Goal: Book appointment/travel/reservation

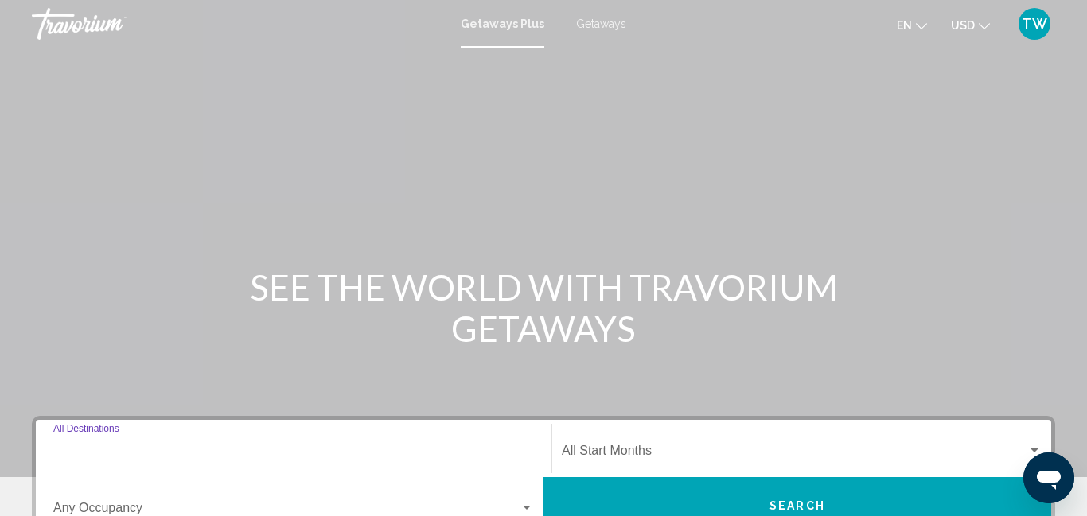
click at [101, 453] on input "Destination All Destinations" at bounding box center [293, 454] width 480 height 14
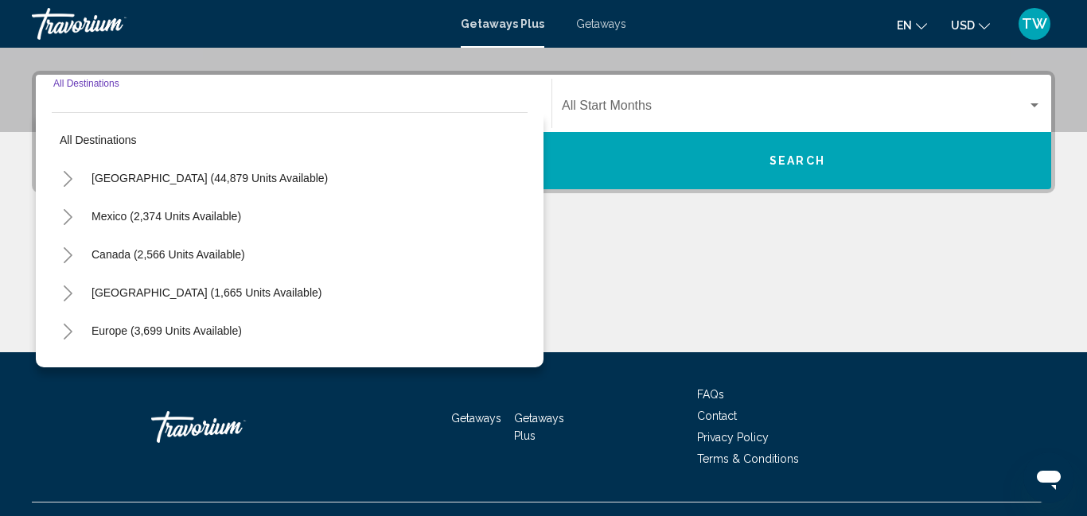
scroll to position [364, 0]
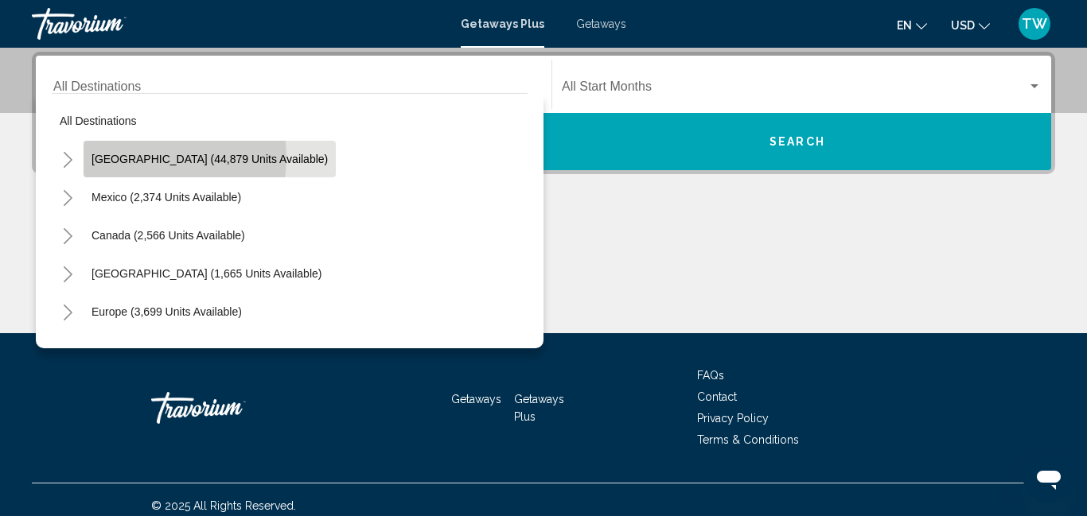
click at [147, 158] on span "[GEOGRAPHIC_DATA] (44,879 units available)" at bounding box center [209, 159] width 236 height 13
type input "**********"
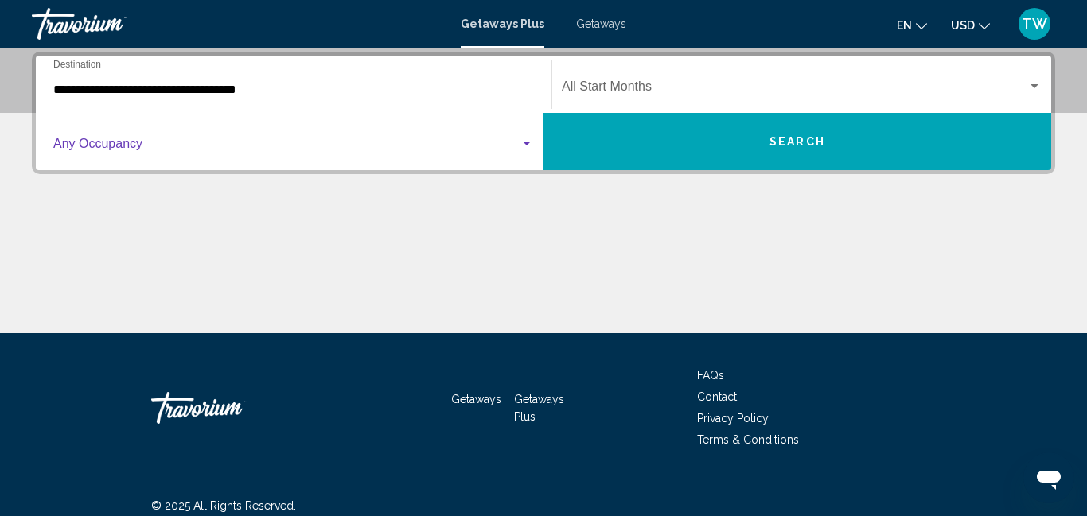
click at [525, 146] on div "Search widget" at bounding box center [527, 144] width 8 height 4
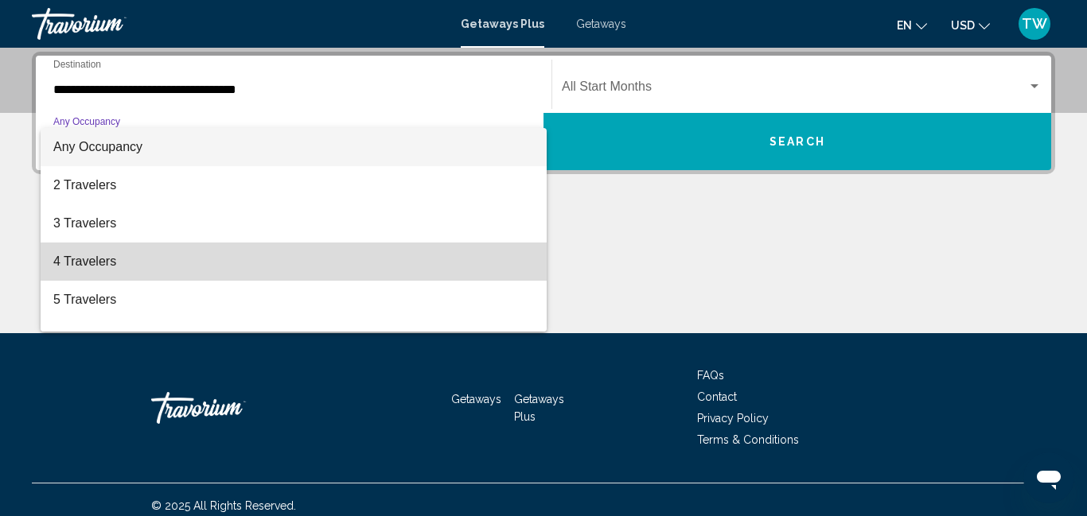
click at [239, 251] on span "4 Travelers" at bounding box center [293, 262] width 480 height 38
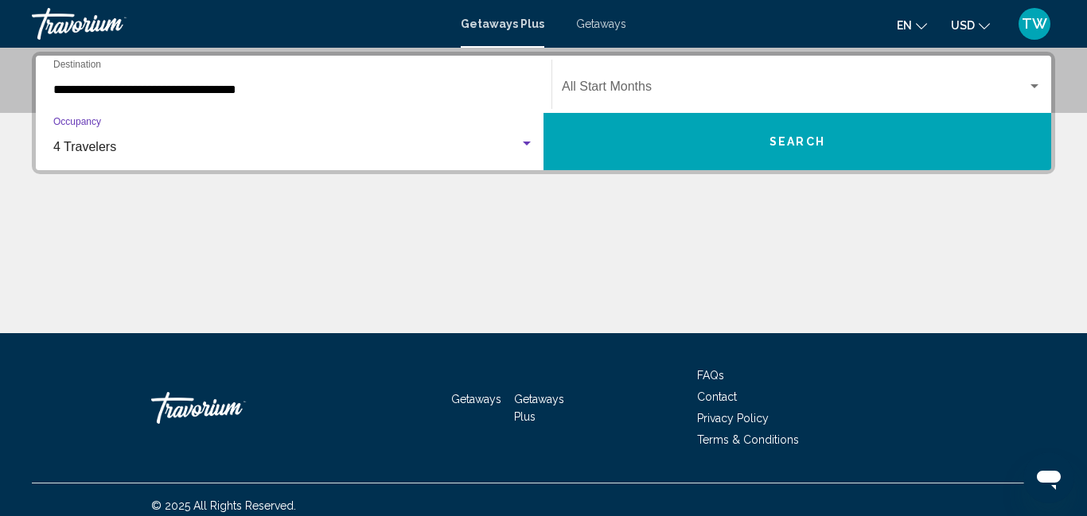
click at [1033, 91] on div "Search widget" at bounding box center [1034, 86] width 14 height 13
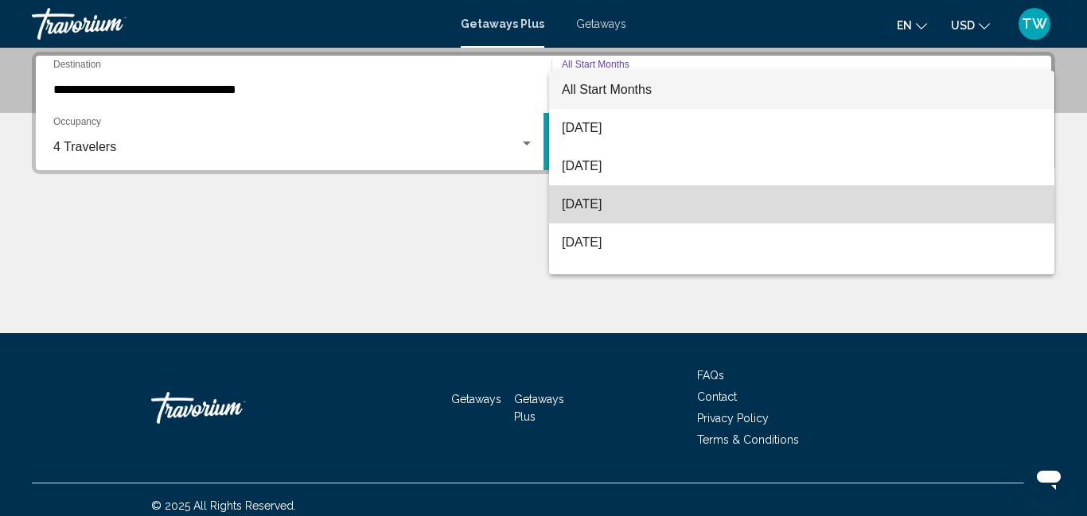
click at [602, 216] on span "[DATE]" at bounding box center [802, 204] width 480 height 38
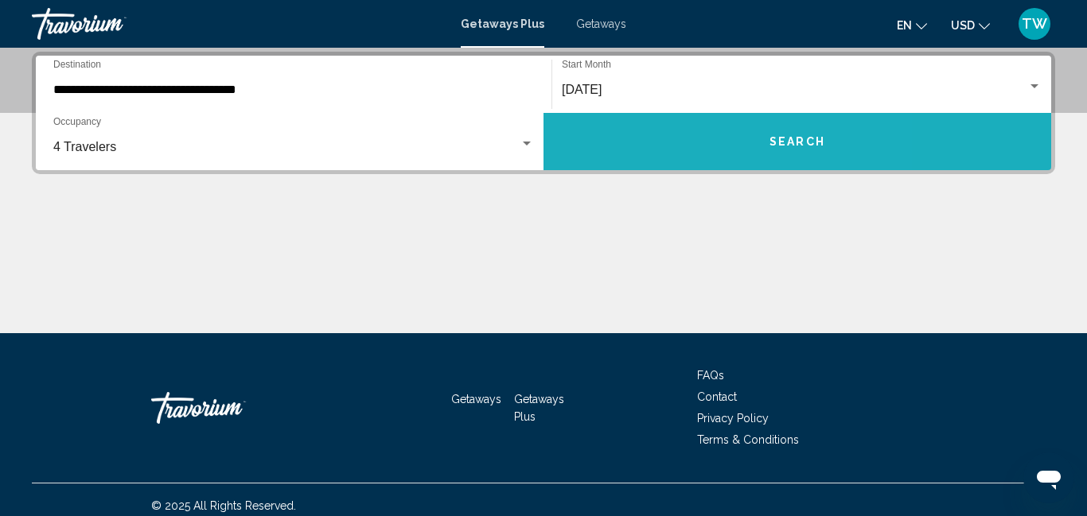
click at [780, 154] on button "Search" at bounding box center [797, 141] width 508 height 57
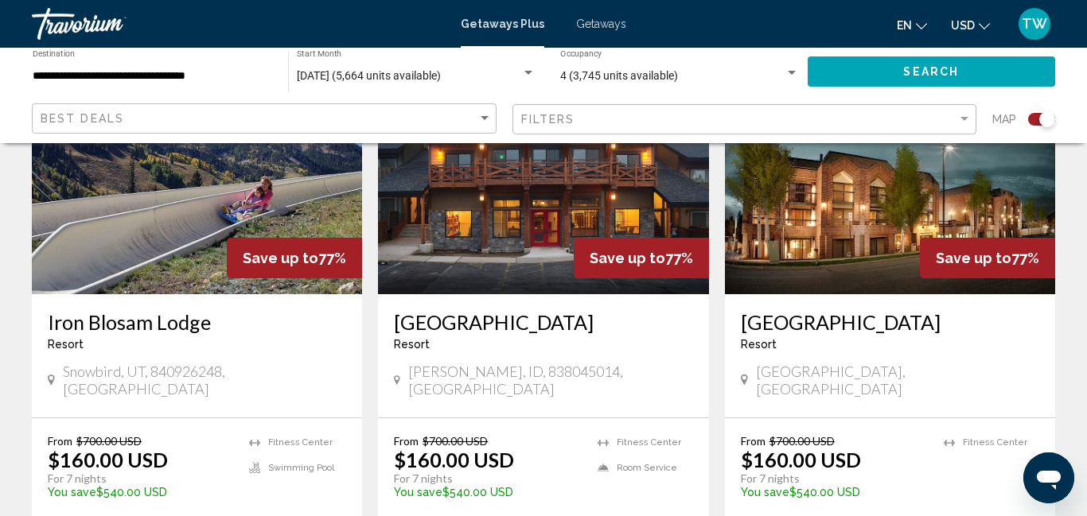
scroll to position [700, 0]
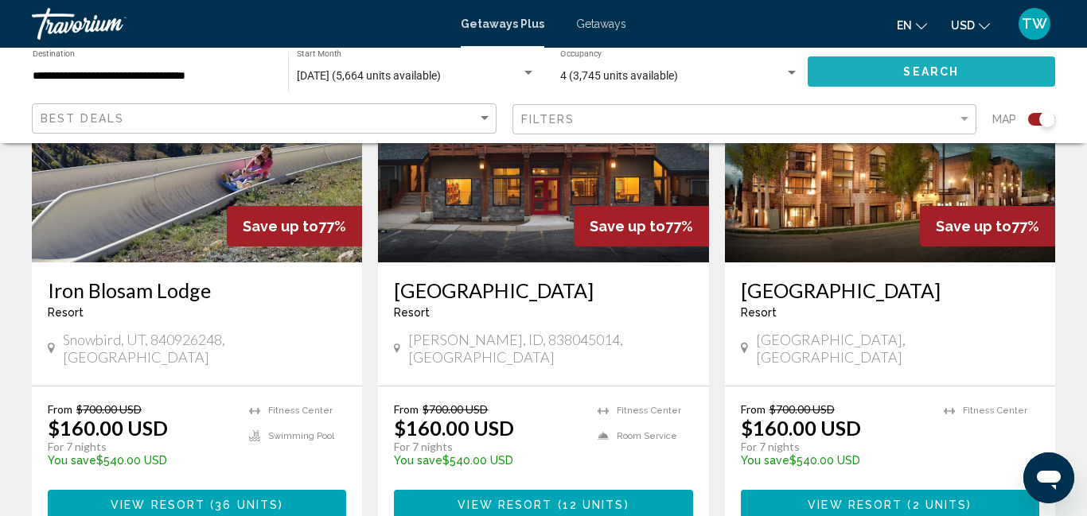
click at [943, 76] on span "Search" at bounding box center [931, 72] width 56 height 13
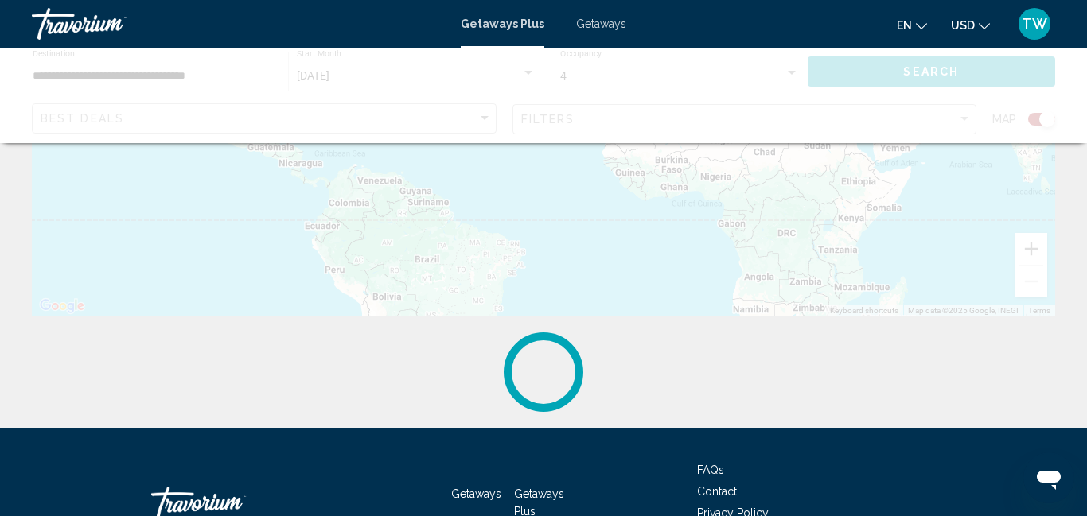
scroll to position [0, 0]
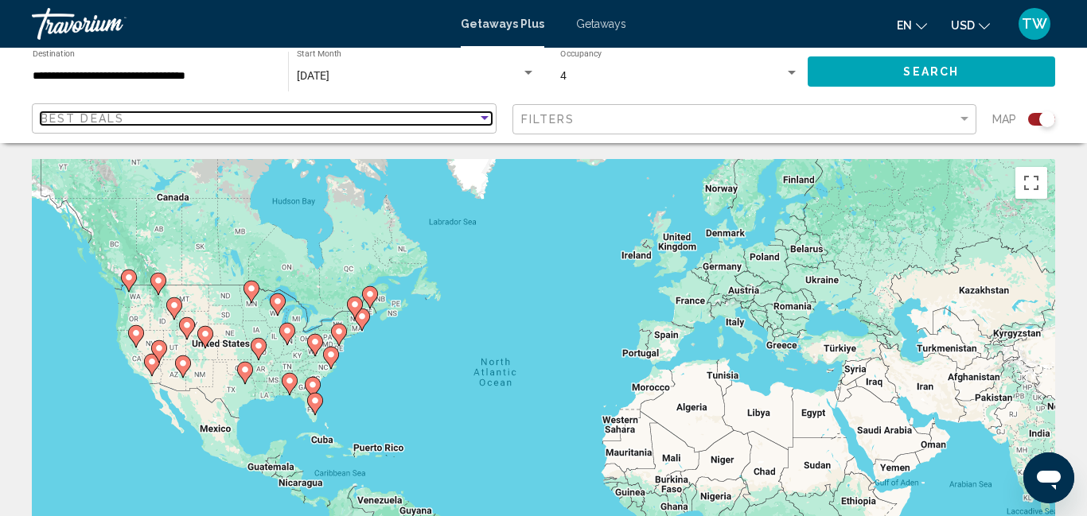
click at [485, 121] on div "Sort by" at bounding box center [484, 118] width 14 height 13
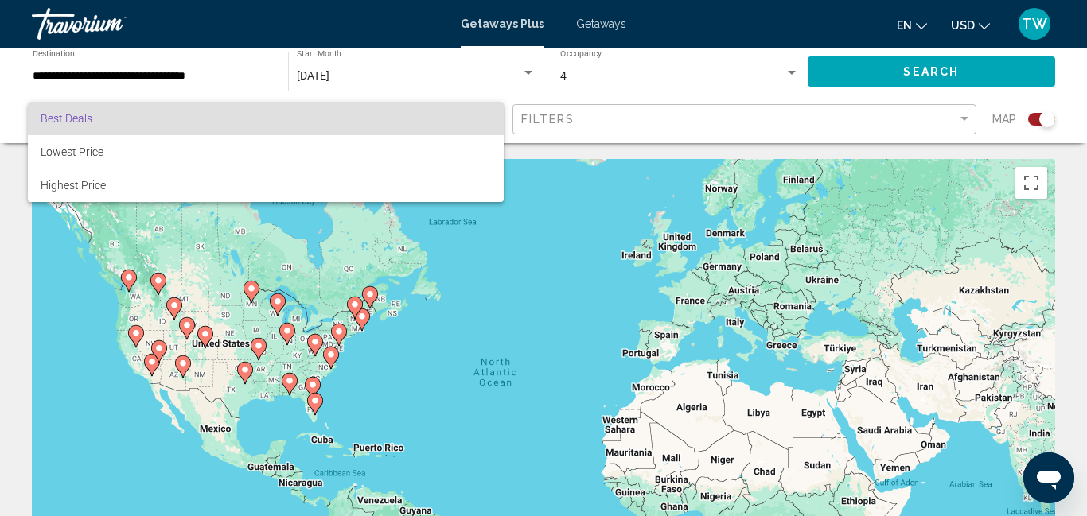
click at [485, 121] on span "Best Deals" at bounding box center [266, 118] width 450 height 33
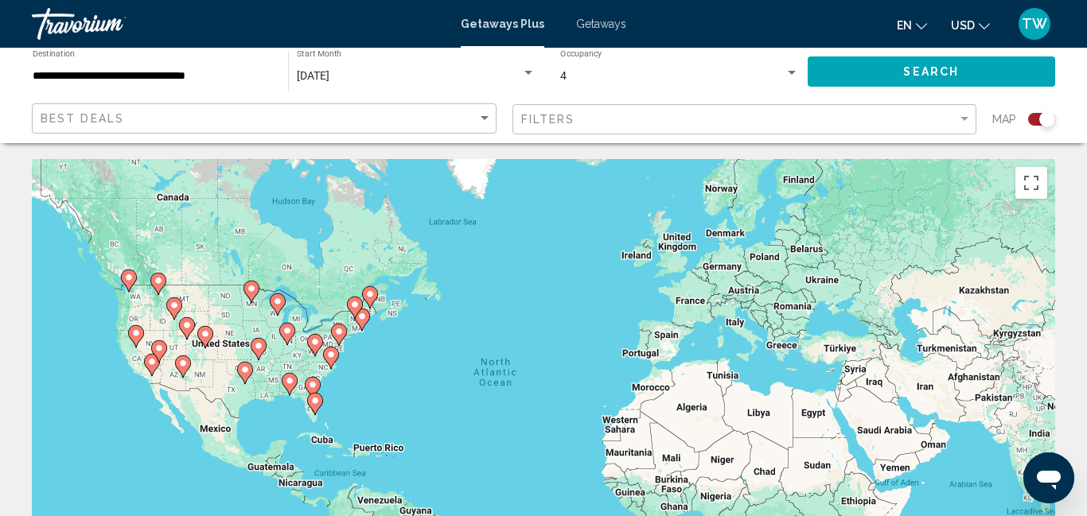
click at [605, 28] on span "Getaways" at bounding box center [601, 24] width 50 height 13
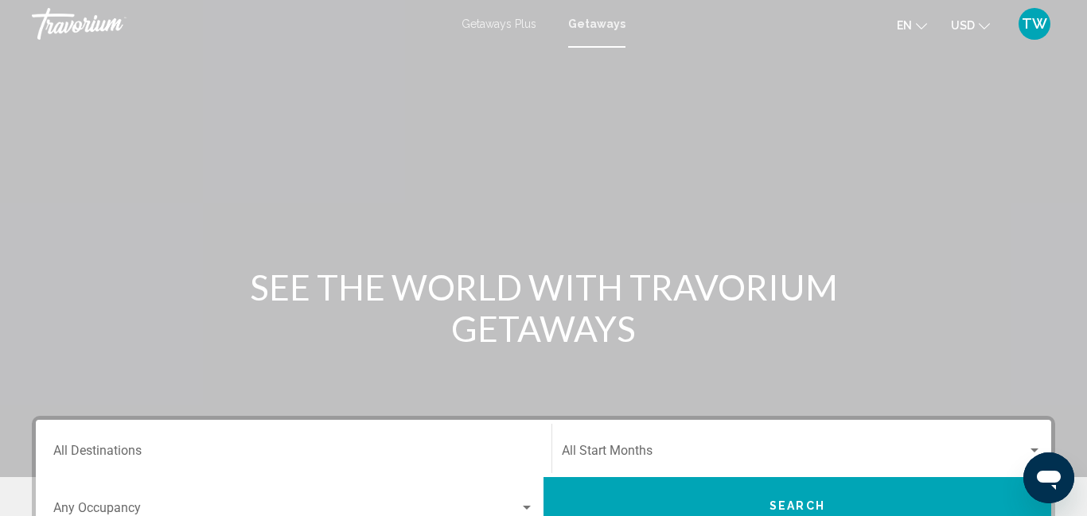
click at [120, 454] on input "Destination All Destinations" at bounding box center [293, 454] width 480 height 14
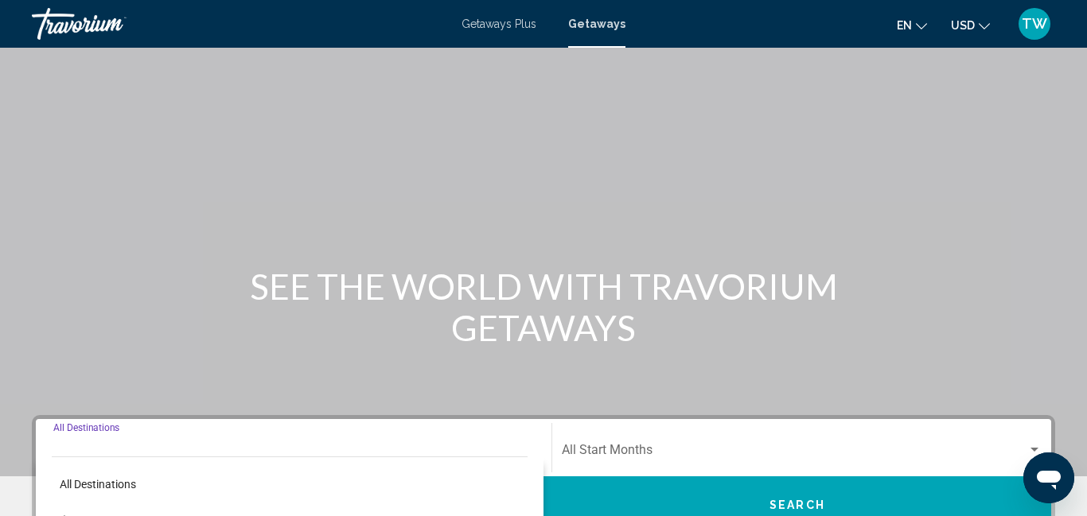
scroll to position [364, 0]
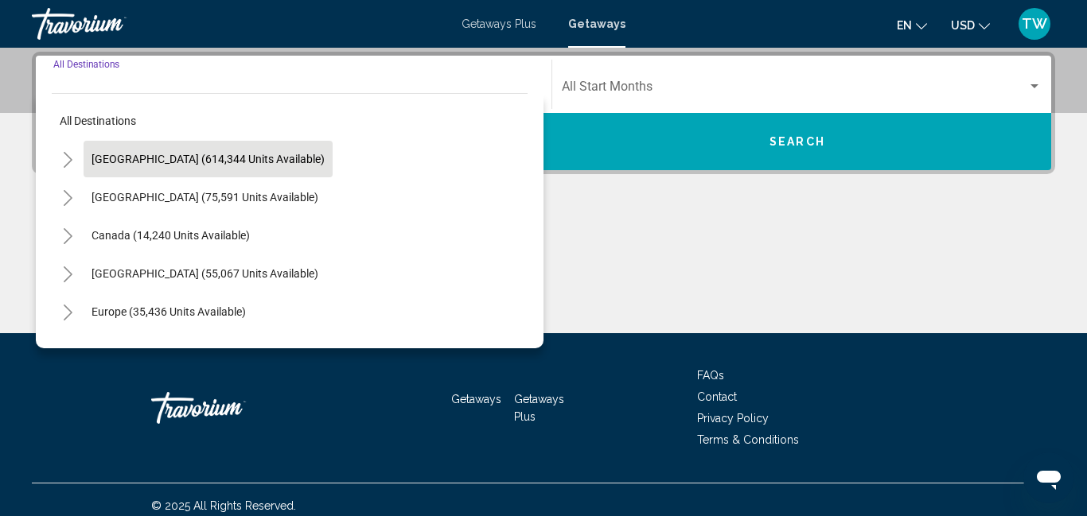
click at [222, 169] on button "[GEOGRAPHIC_DATA] (614,344 units available)" at bounding box center [208, 159] width 249 height 37
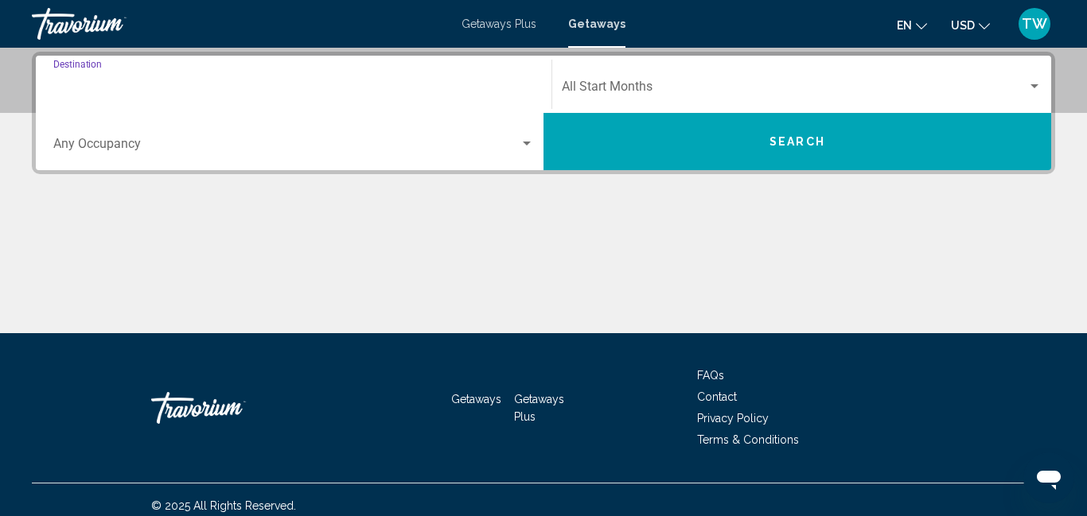
type input "**********"
click at [93, 146] on span "Search widget" at bounding box center [286, 147] width 466 height 14
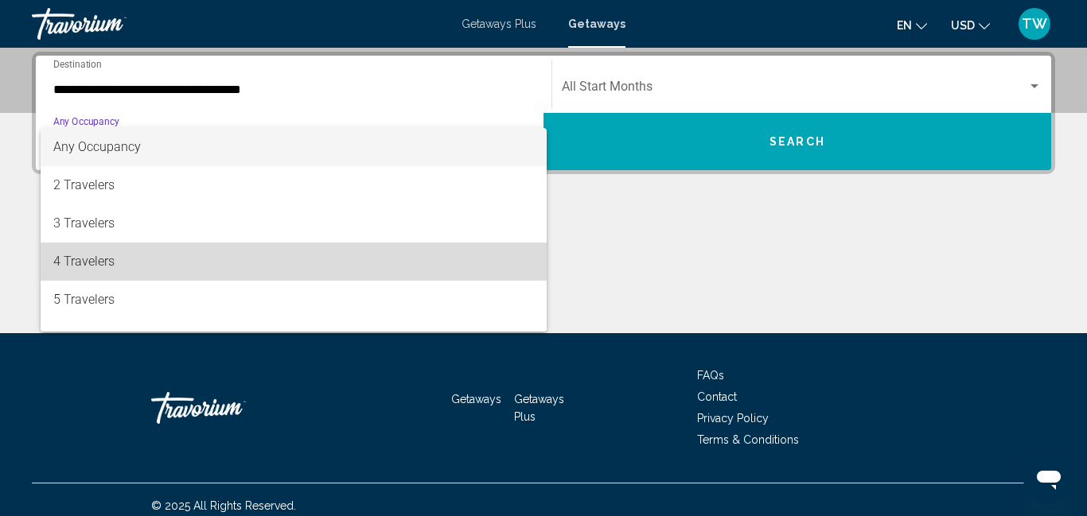
click at [79, 257] on span "4 Travelers" at bounding box center [293, 262] width 480 height 38
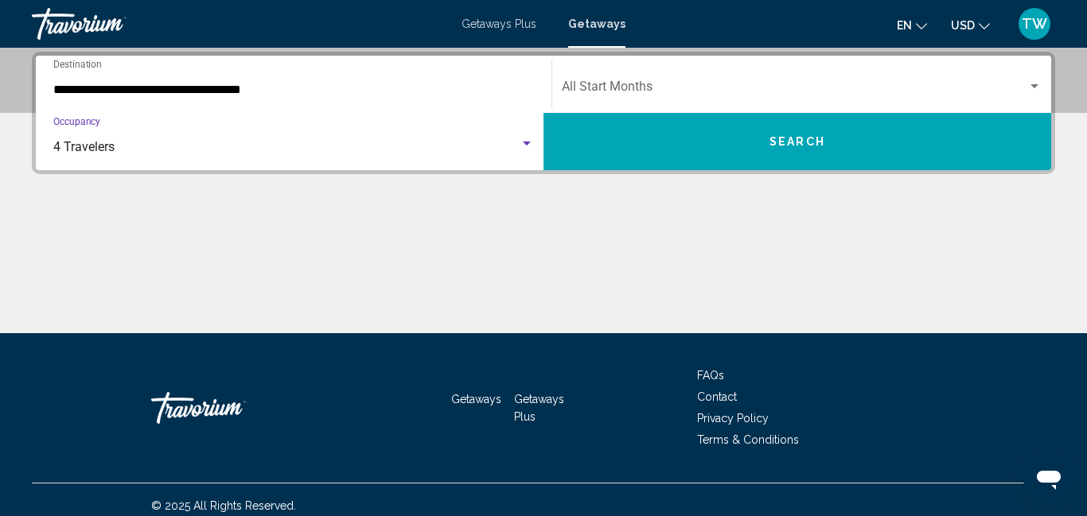
click at [1037, 86] on div "Search widget" at bounding box center [1034, 86] width 8 height 4
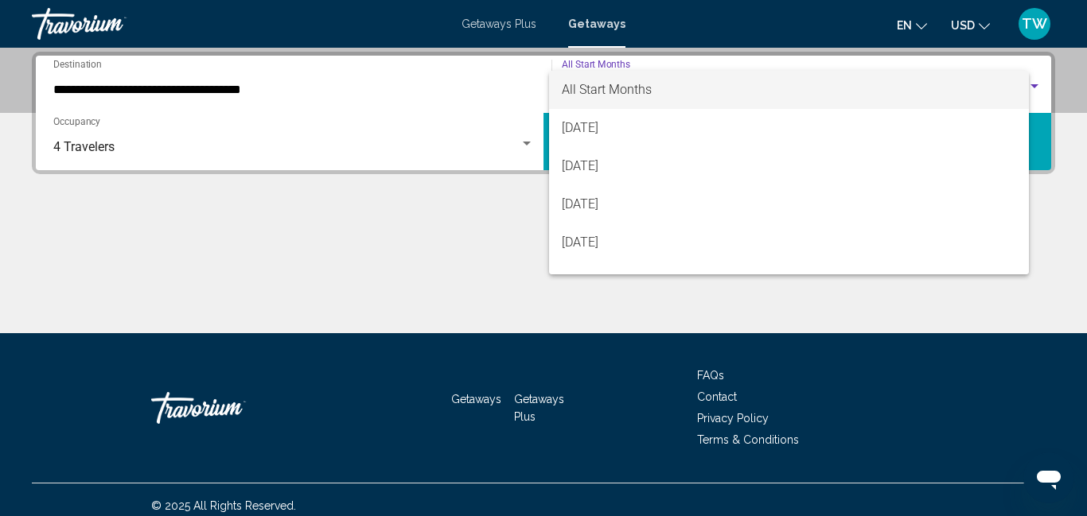
click at [1016, 90] on span "All Start Months" at bounding box center [789, 90] width 454 height 38
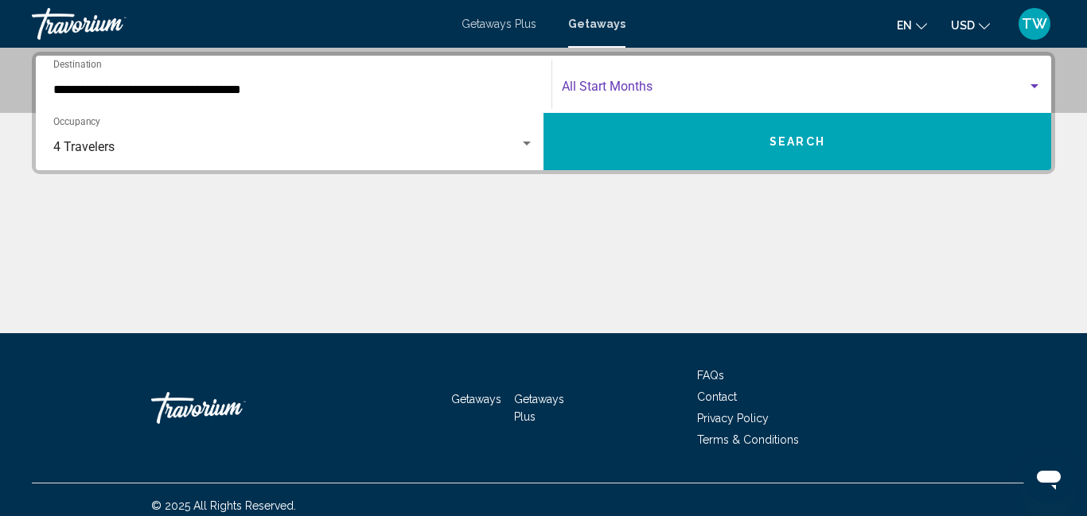
click at [1033, 88] on div "Search widget" at bounding box center [1034, 86] width 14 height 13
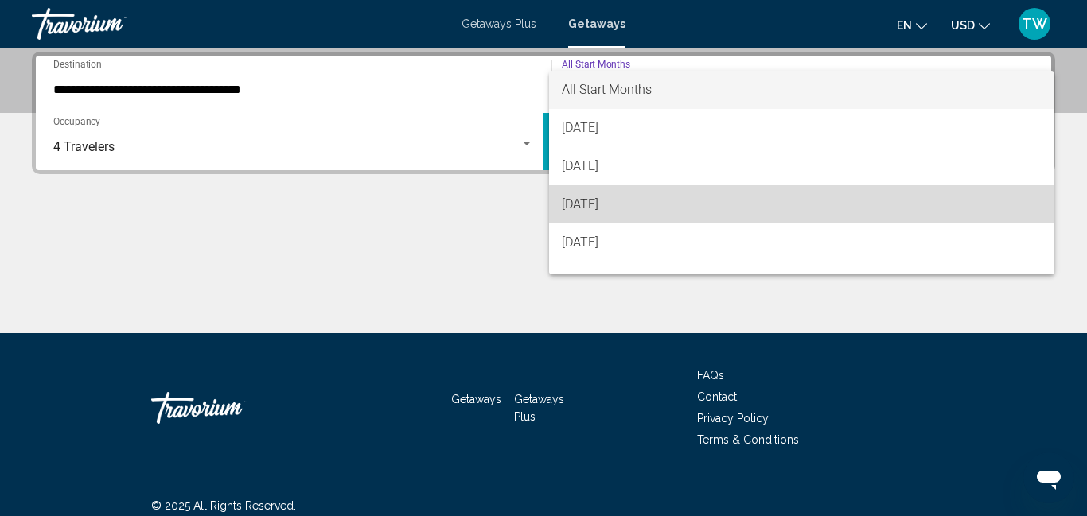
click at [667, 208] on span "[DATE]" at bounding box center [802, 204] width 480 height 38
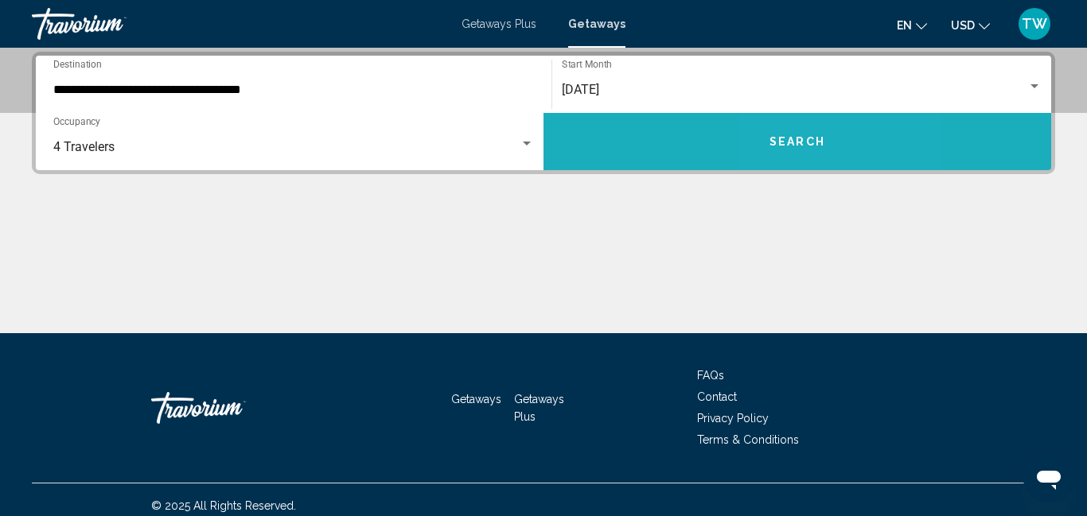
click at [795, 149] on button "Search" at bounding box center [797, 141] width 508 height 57
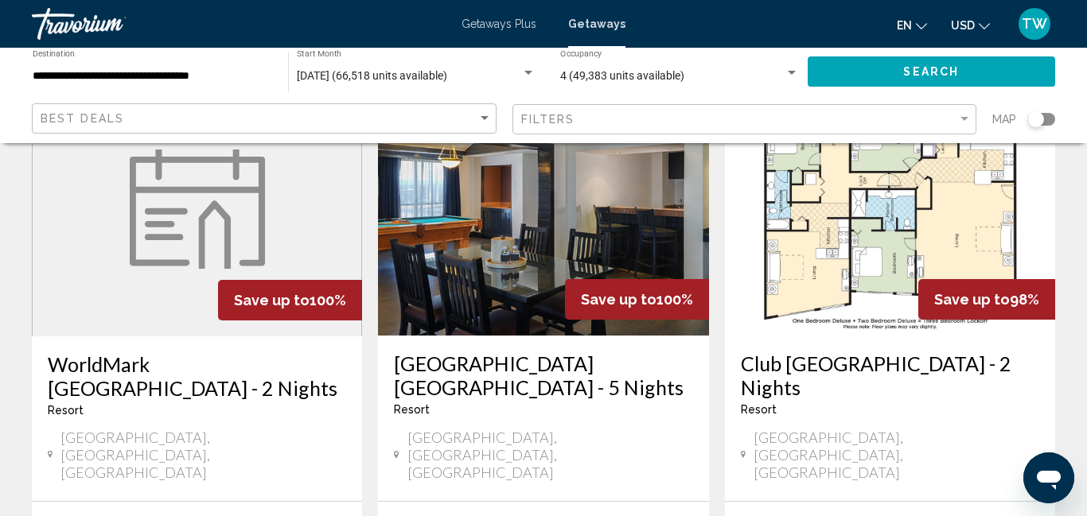
scroll to position [764, 0]
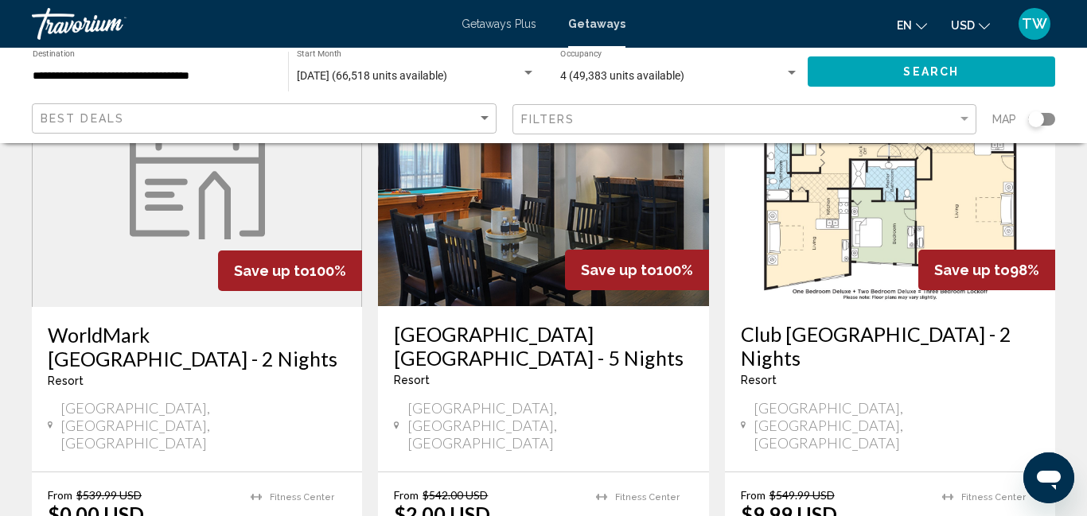
click at [859, 374] on div "Resort - This is an adults only resort" at bounding box center [890, 380] width 298 height 13
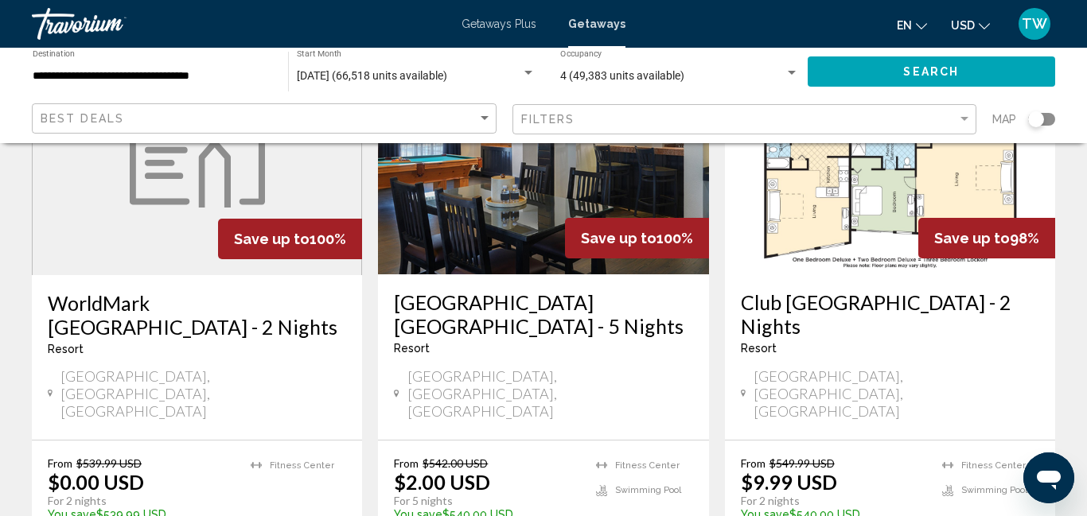
scroll to position [827, 0]
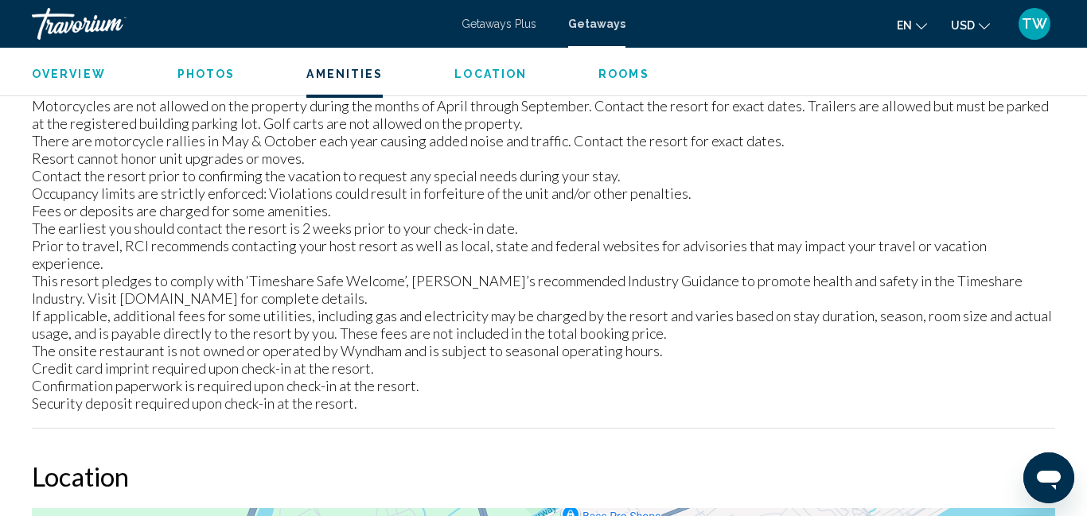
scroll to position [2044, 0]
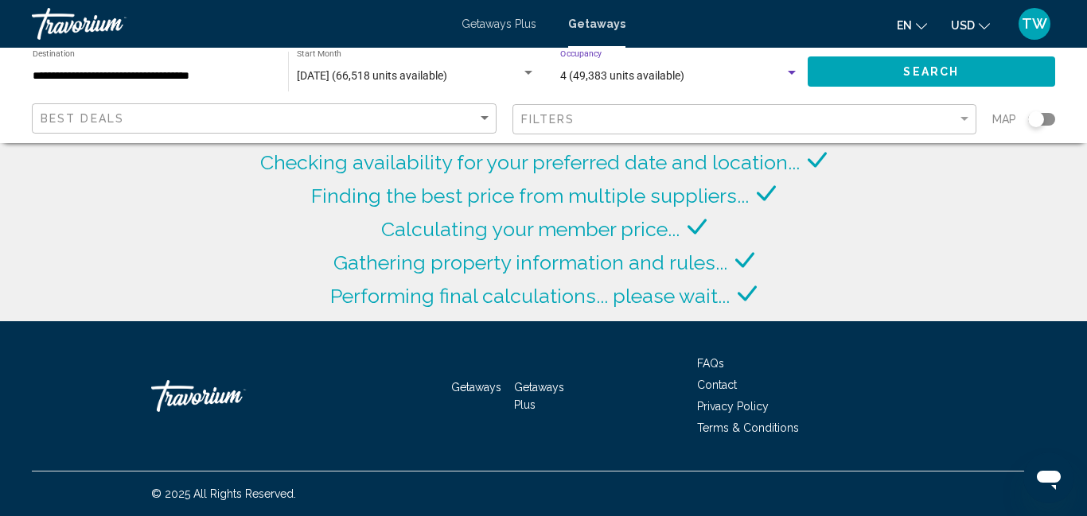
click at [793, 76] on div "Search widget" at bounding box center [791, 73] width 14 height 13
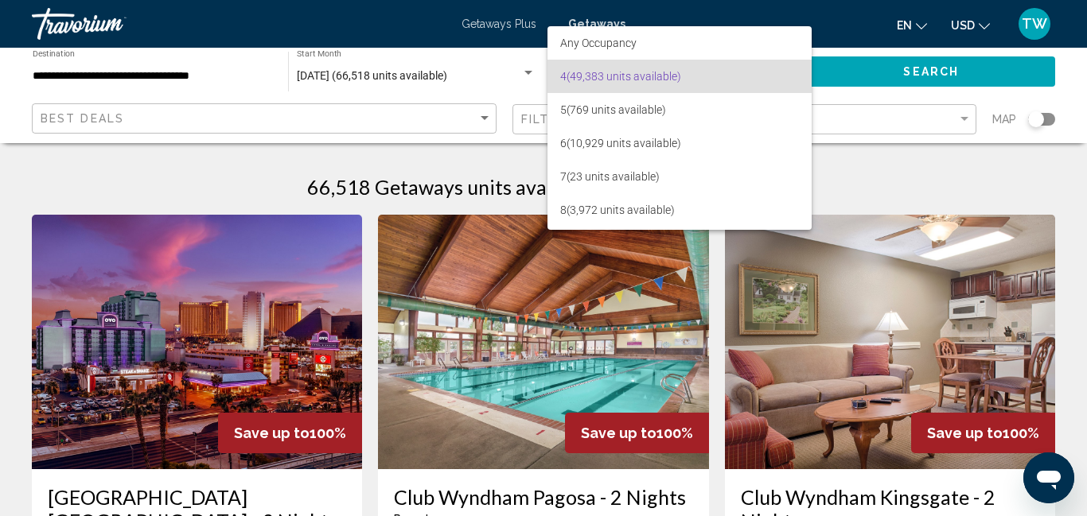
click at [1075, 355] on div at bounding box center [543, 258] width 1087 height 516
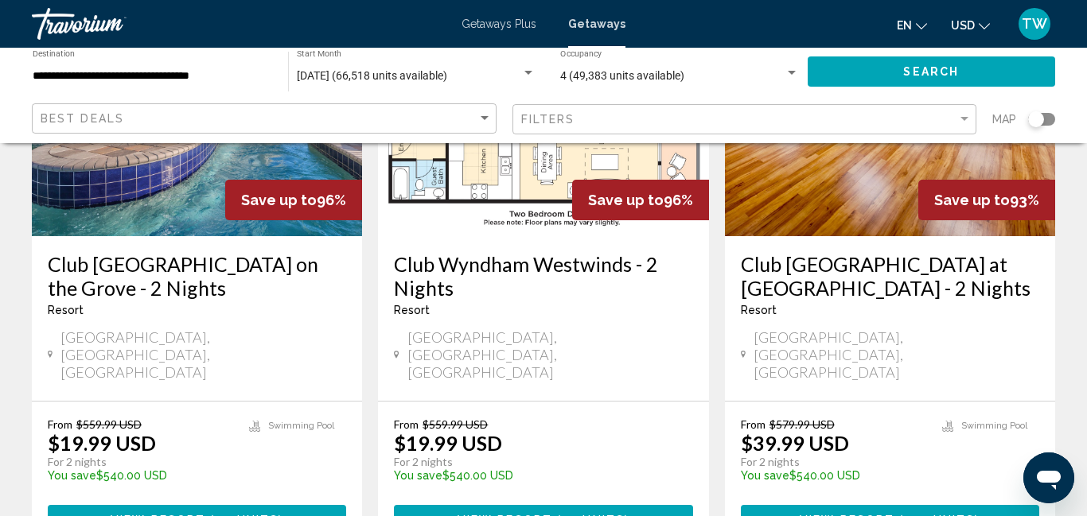
scroll to position [2068, 0]
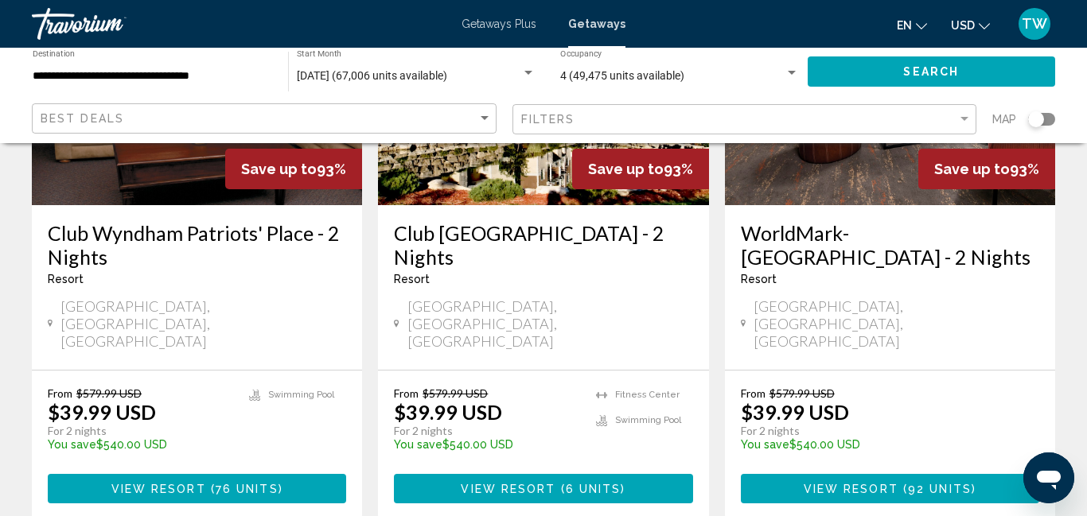
scroll to position [2068, 0]
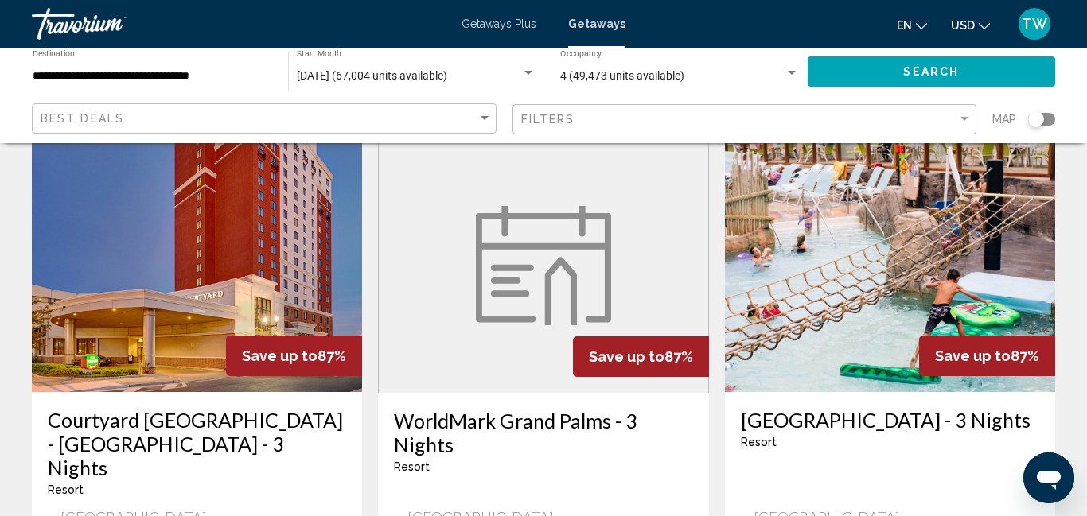
scroll to position [1305, 0]
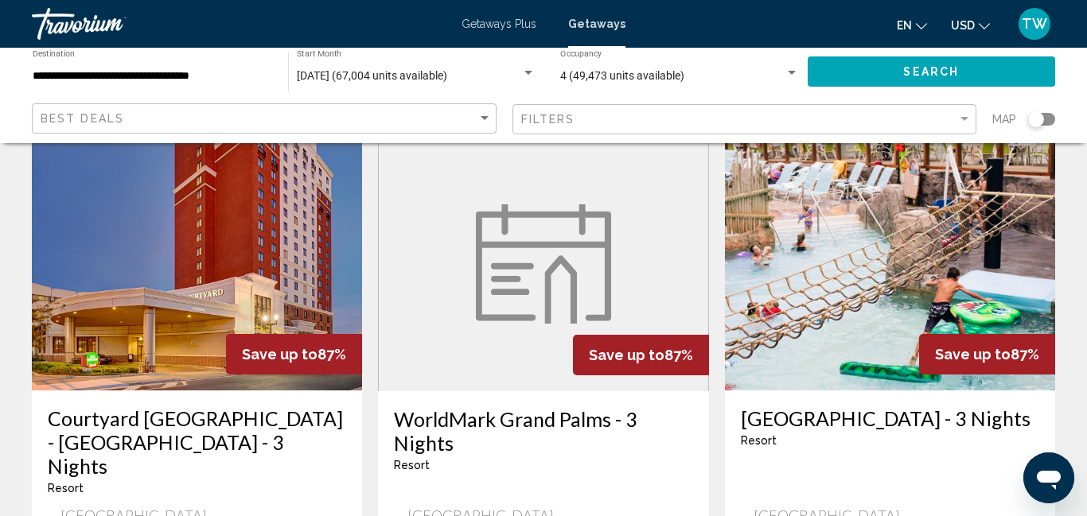
click at [953, 406] on h3 "[GEOGRAPHIC_DATA] - 3 Nights" at bounding box center [890, 418] width 298 height 24
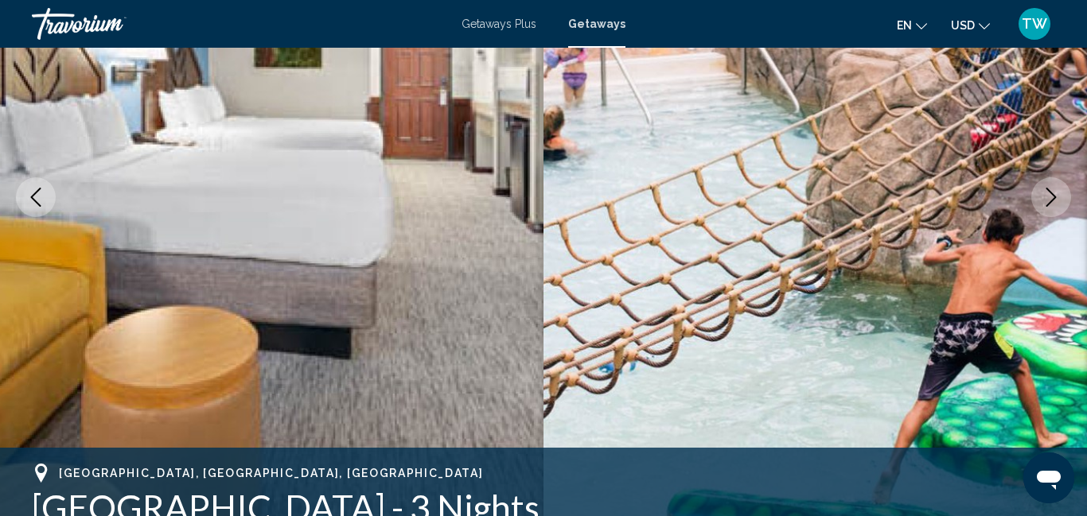
scroll to position [231, 0]
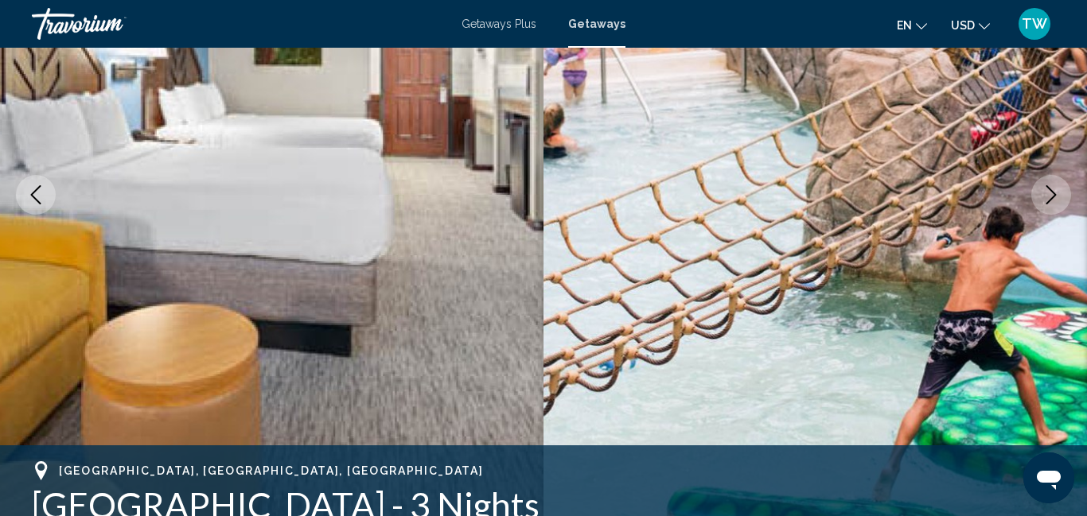
click at [1048, 202] on icon "Next image" at bounding box center [1051, 194] width 10 height 19
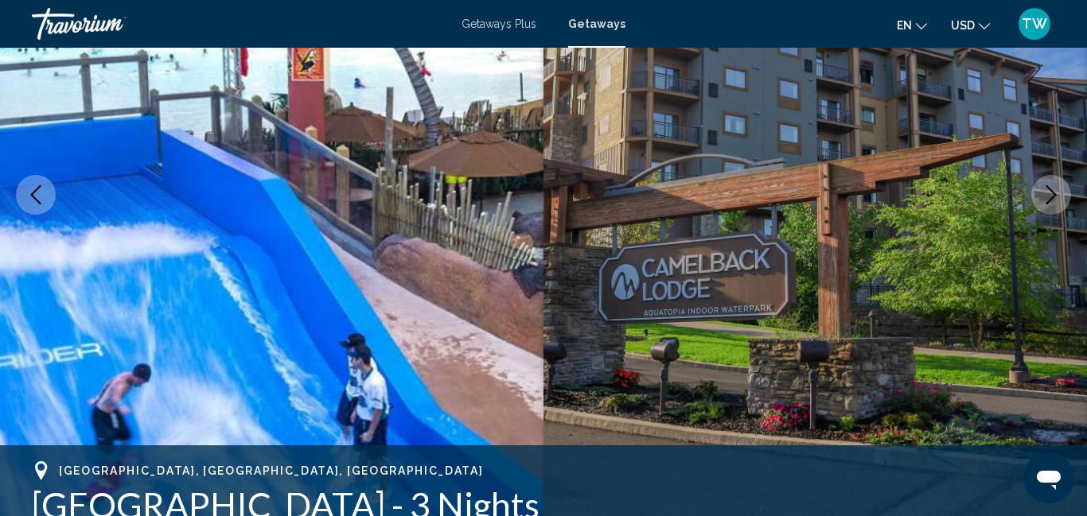
click at [1048, 202] on icon "Next image" at bounding box center [1051, 194] width 10 height 19
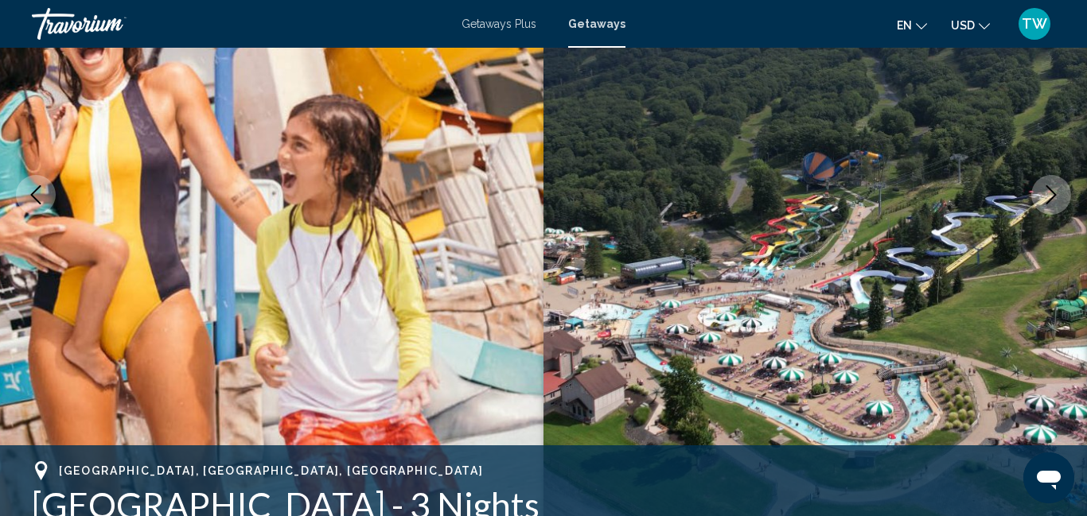
click at [1048, 197] on icon "Next image" at bounding box center [1050, 194] width 19 height 19
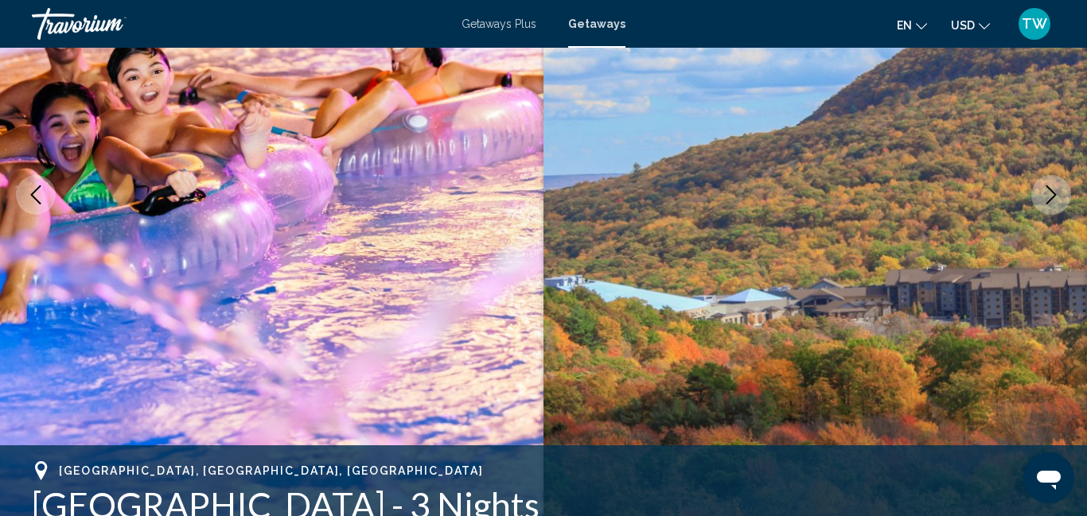
click at [1048, 197] on icon "Next image" at bounding box center [1050, 194] width 19 height 19
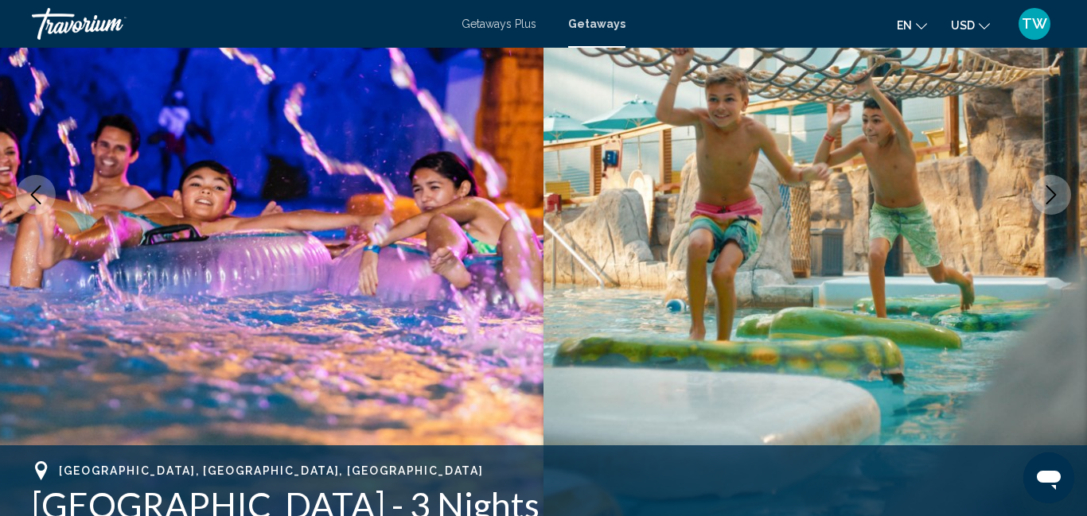
click at [1048, 197] on icon "Next image" at bounding box center [1050, 194] width 19 height 19
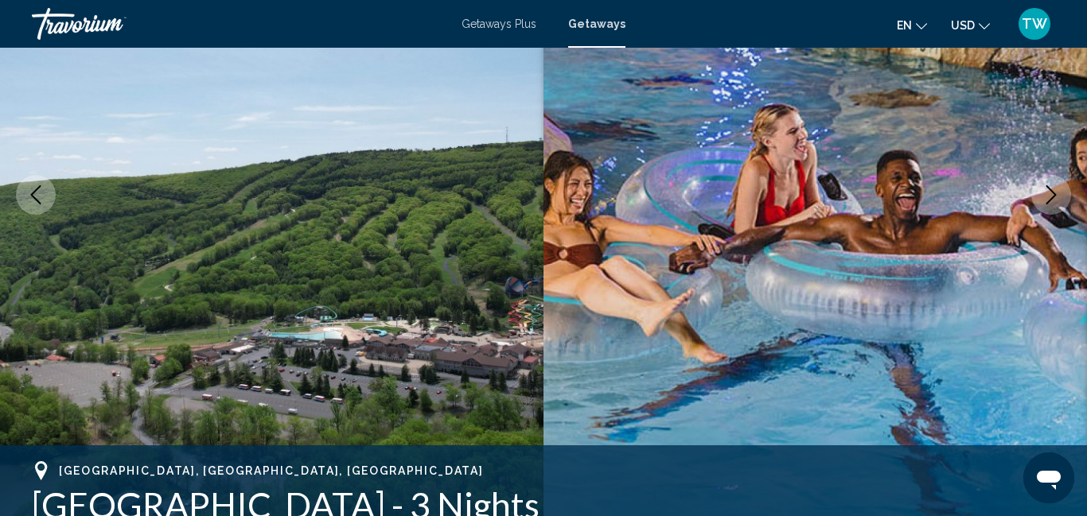
click at [1048, 197] on icon "Next image" at bounding box center [1050, 194] width 19 height 19
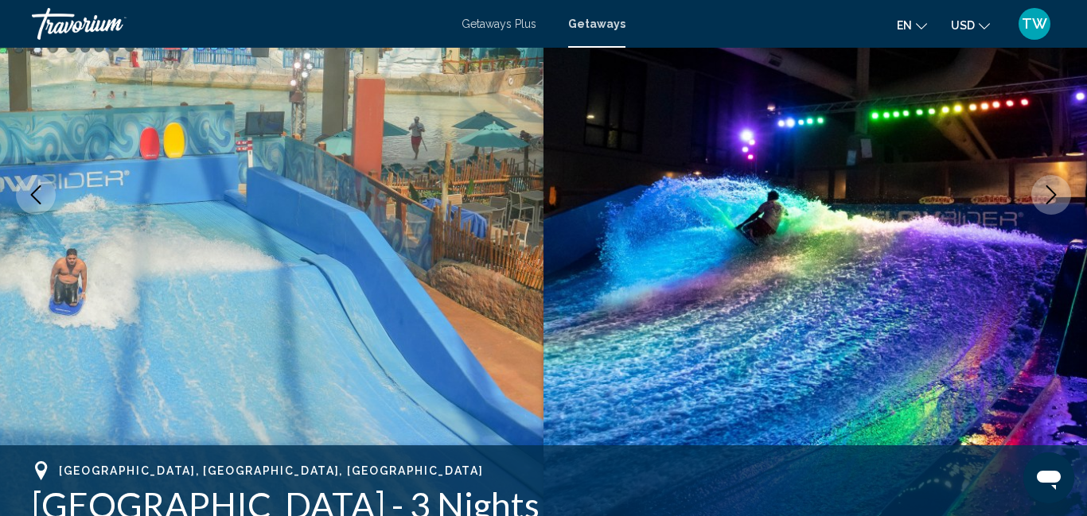
click at [1048, 197] on icon "Next image" at bounding box center [1050, 194] width 19 height 19
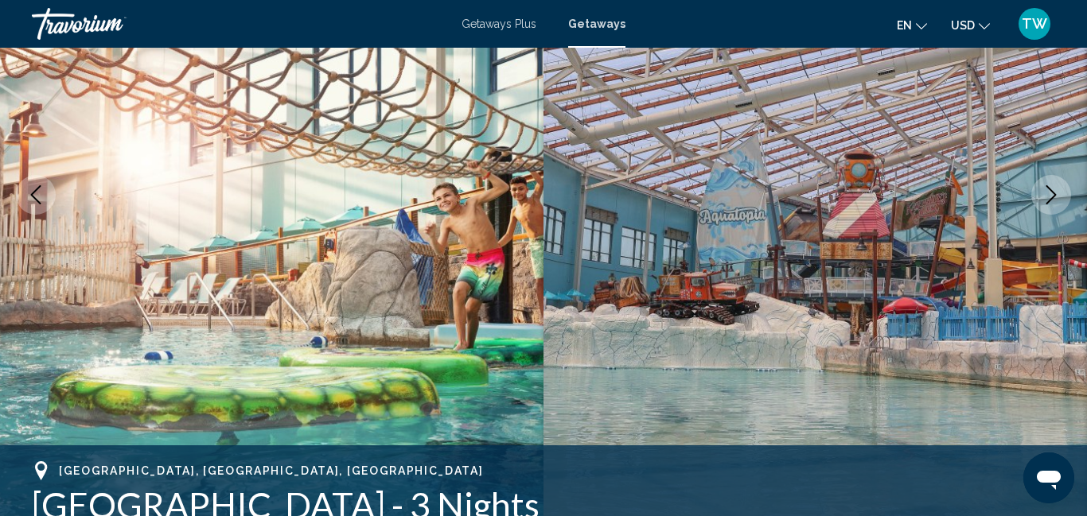
click at [1048, 197] on icon "Next image" at bounding box center [1050, 194] width 19 height 19
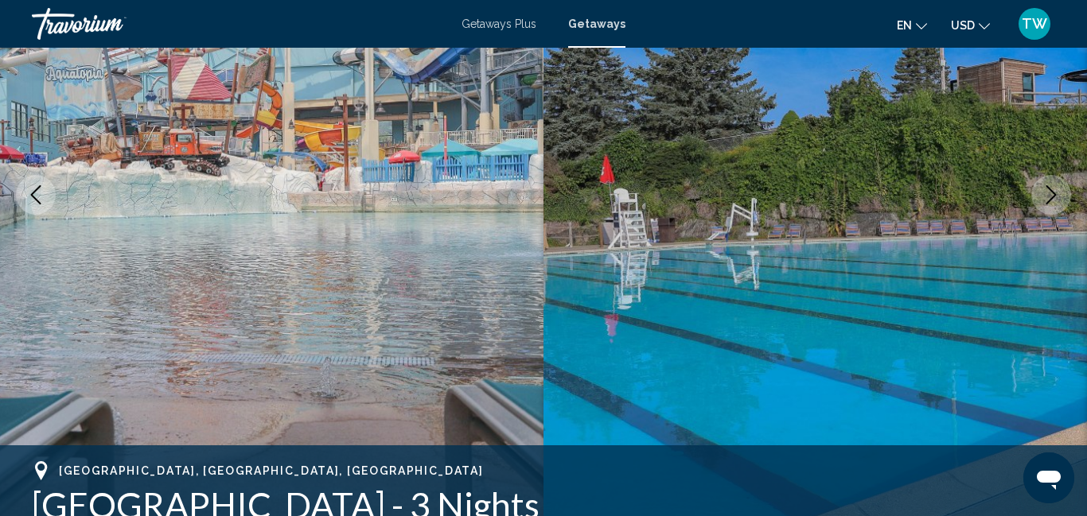
click at [1048, 197] on icon "Next image" at bounding box center [1050, 194] width 19 height 19
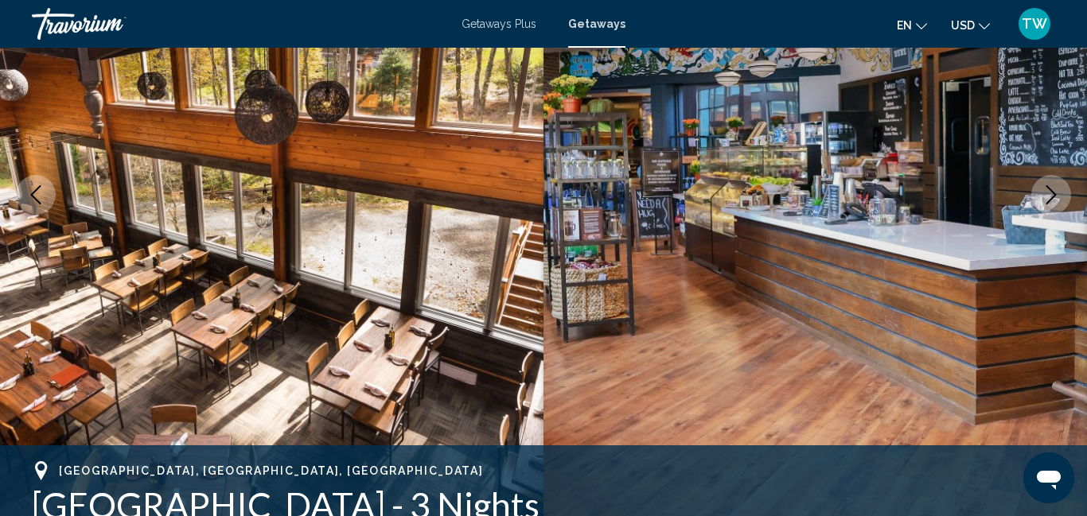
click at [1048, 197] on icon "Next image" at bounding box center [1050, 194] width 19 height 19
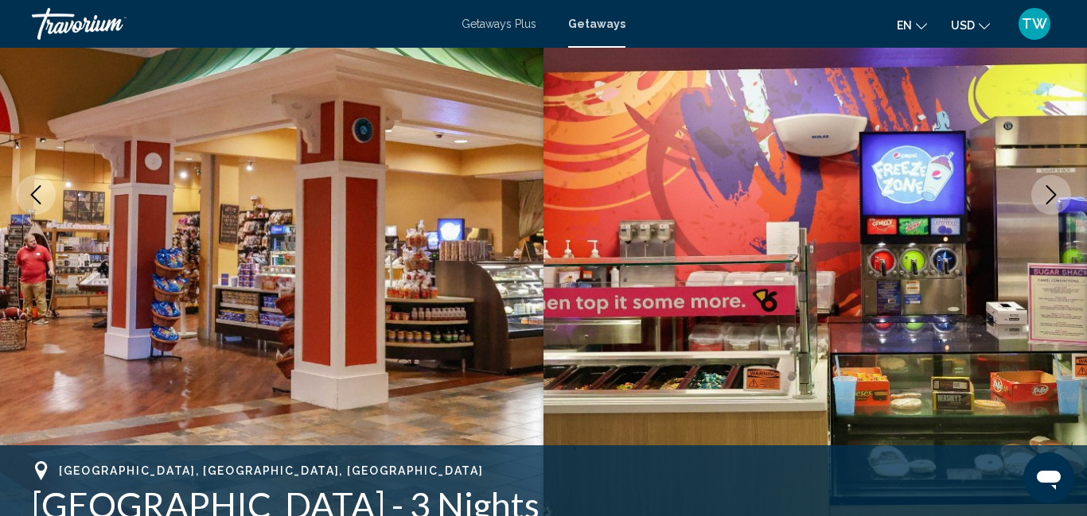
click at [1048, 197] on icon "Next image" at bounding box center [1050, 194] width 19 height 19
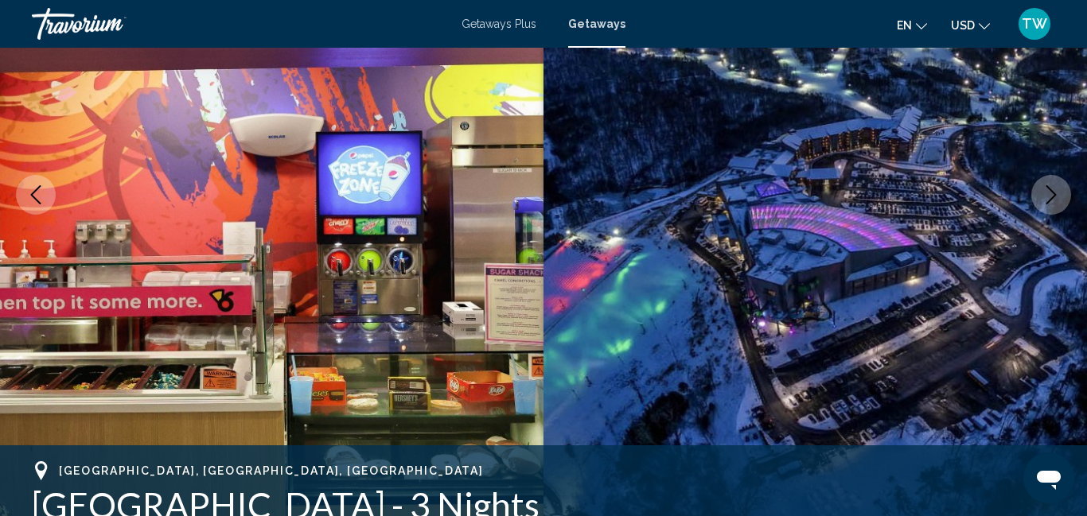
click at [1048, 197] on icon "Next image" at bounding box center [1050, 194] width 19 height 19
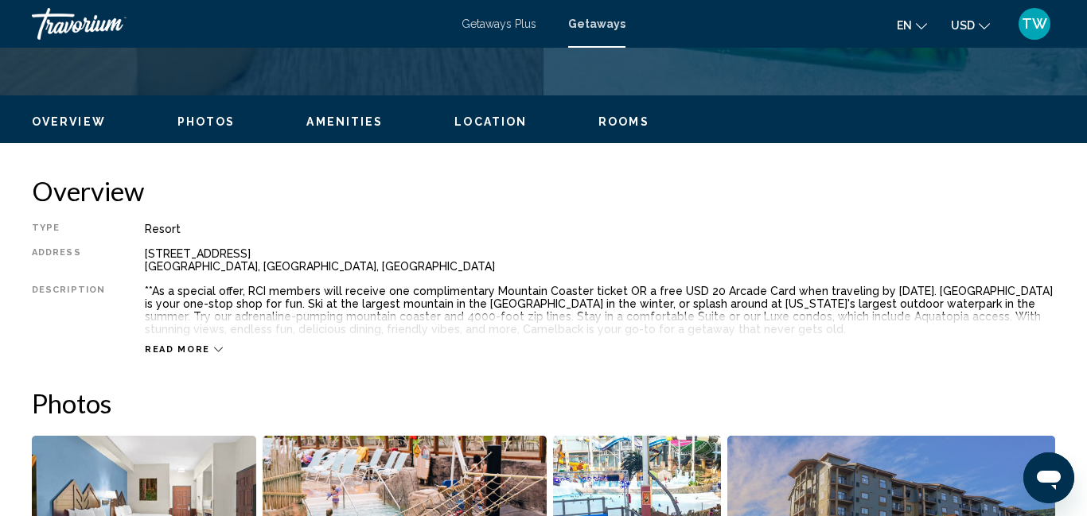
scroll to position [740, 0]
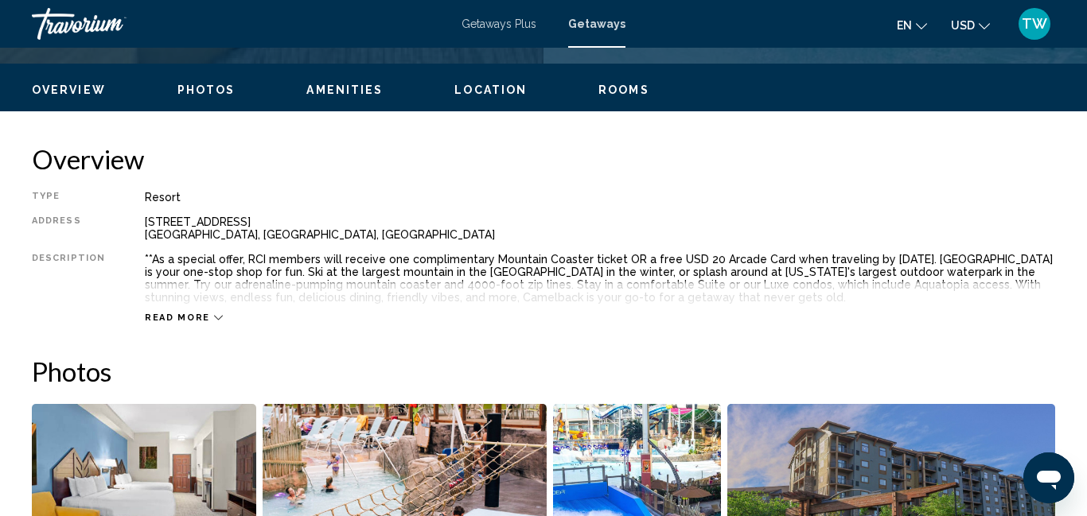
click at [214, 321] on icon "Main content" at bounding box center [218, 317] width 9 height 9
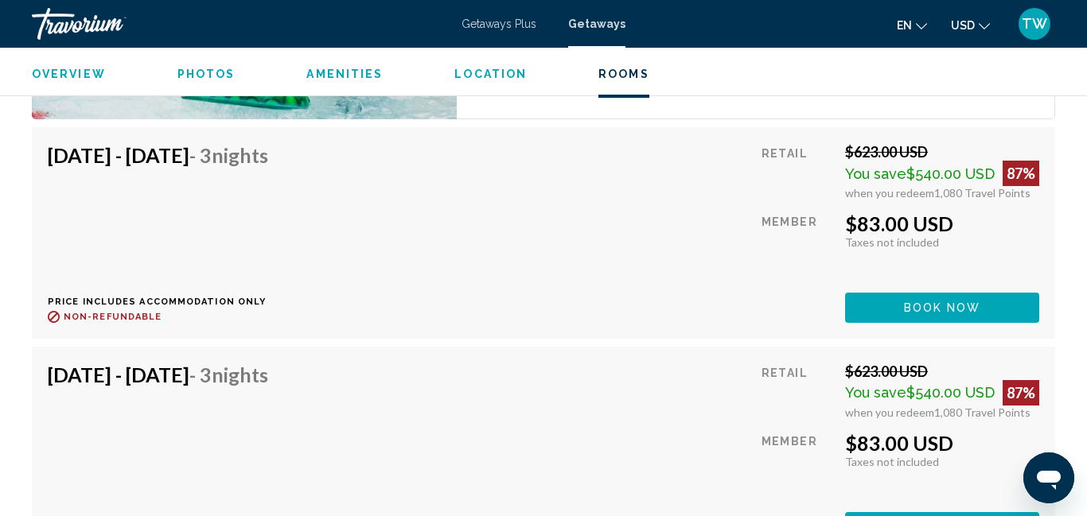
scroll to position [3126, 0]
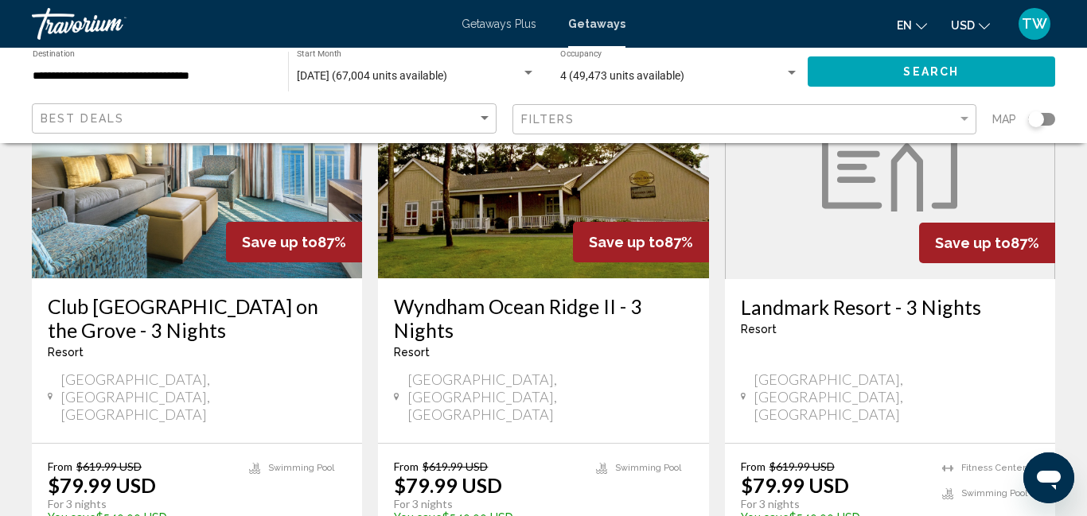
scroll to position [2164, 0]
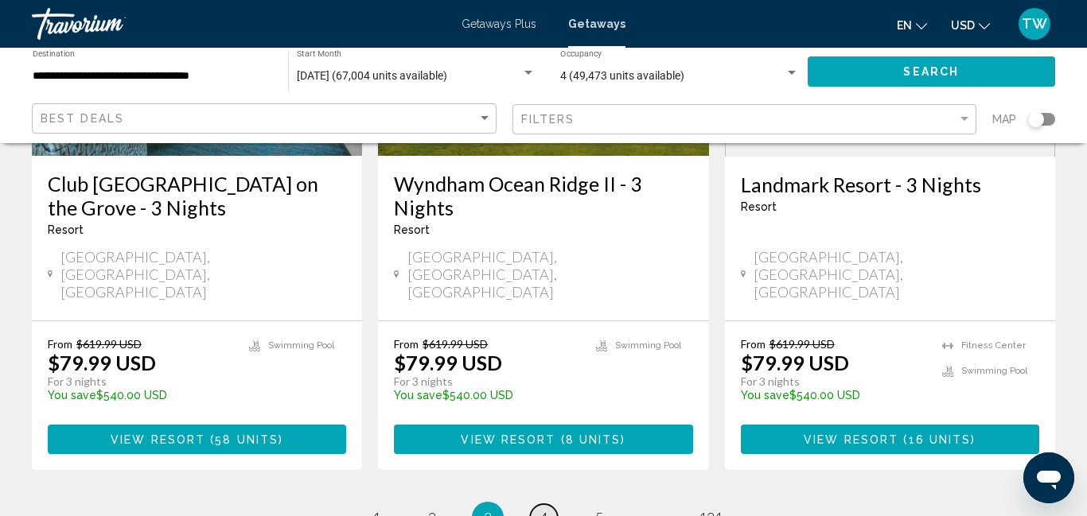
click at [545, 509] on span "4" at bounding box center [543, 518] width 8 height 18
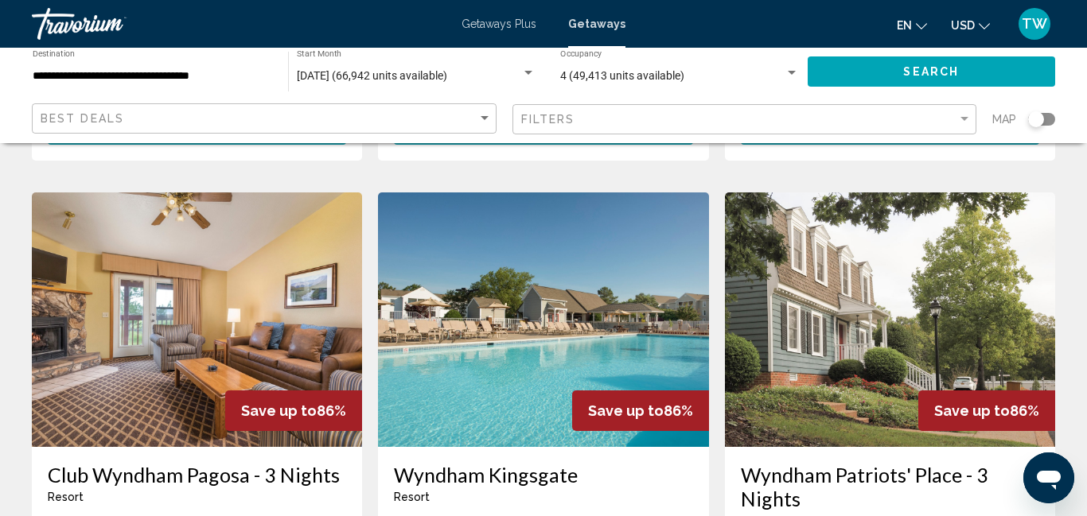
scroll to position [636, 0]
